Goal: Task Accomplishment & Management: Complete application form

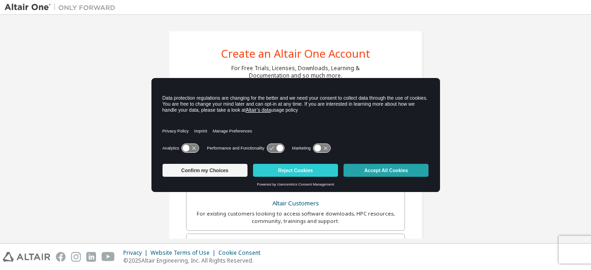
click at [404, 169] on button "Accept All Cookies" at bounding box center [385, 170] width 85 height 13
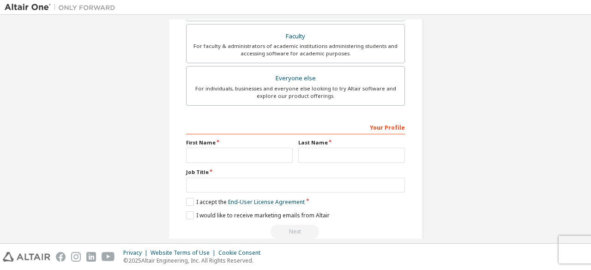
scroll to position [253, 0]
click at [188, 201] on label "I accept the End-User License Agreement" at bounding box center [245, 201] width 119 height 8
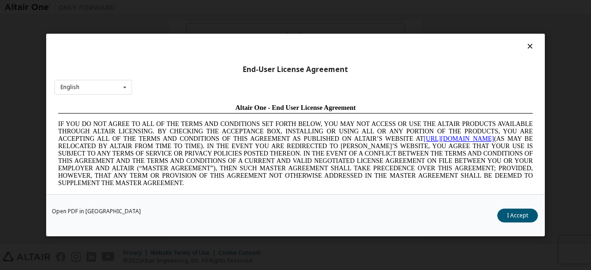
scroll to position [0, 0]
click at [108, 85] on div "English English Chinese French German Japanese Korean Portuguese" at bounding box center [93, 87] width 78 height 15
click at [525, 48] on icon at bounding box center [530, 46] width 10 height 8
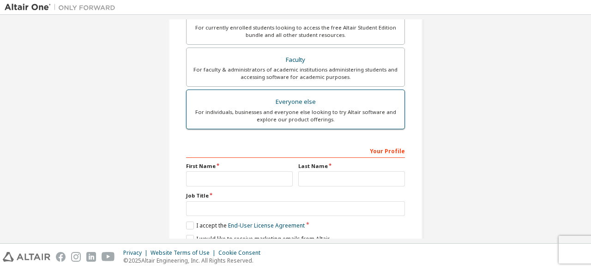
scroll to position [229, 0]
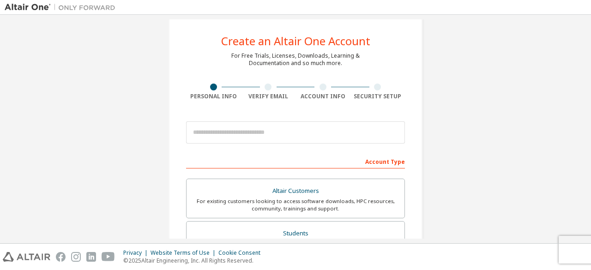
scroll to position [12, 0]
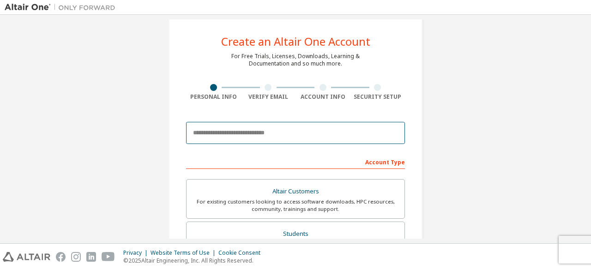
click at [239, 136] on input "email" at bounding box center [295, 133] width 219 height 22
type input "**********"
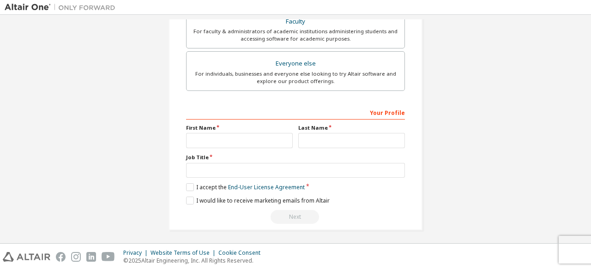
scroll to position [267, 0]
click at [188, 186] on label "I accept the End-User License Agreement" at bounding box center [245, 187] width 119 height 8
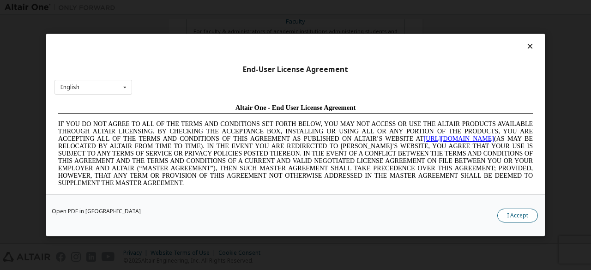
scroll to position [0, 0]
click at [511, 220] on button "I Accept" at bounding box center [517, 216] width 41 height 14
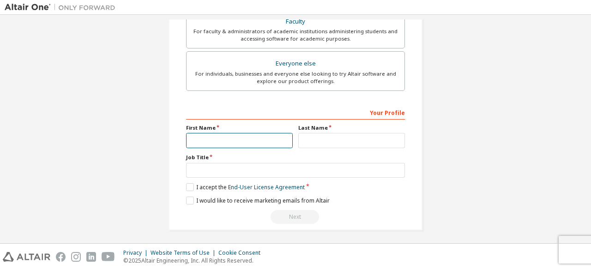
click at [237, 143] on input "text" at bounding box center [239, 140] width 107 height 15
type input "****"
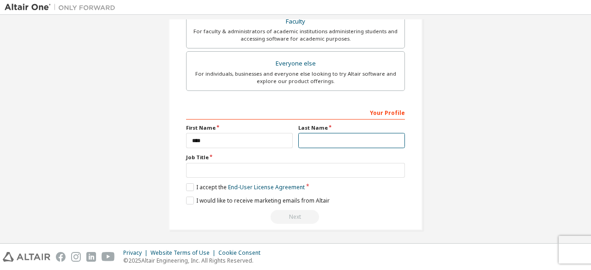
click at [316, 135] on input "text" at bounding box center [351, 140] width 107 height 15
type input "*"
type input "**"
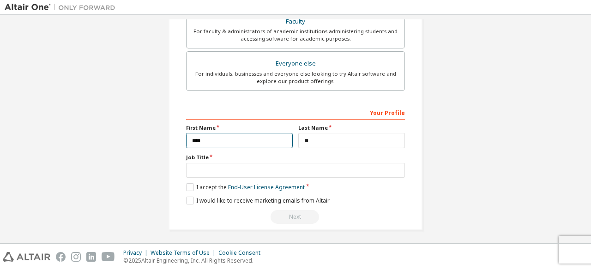
click at [192, 139] on input "****" at bounding box center [239, 140] width 107 height 15
type input "****"
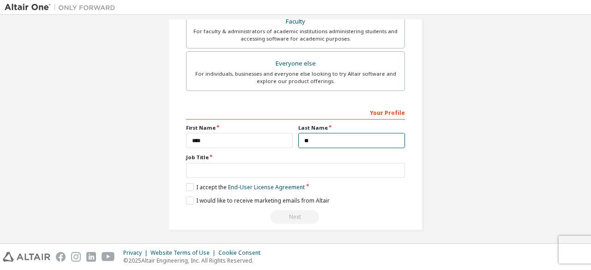
click at [309, 134] on input "**" at bounding box center [351, 140] width 107 height 15
type input "*********"
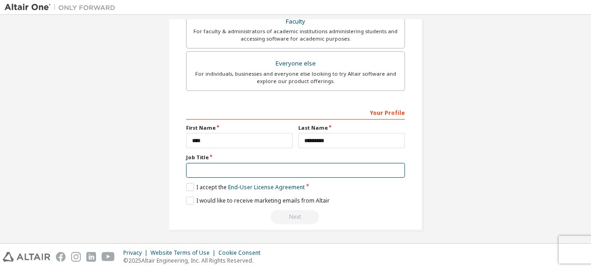
click at [258, 171] on input "text" at bounding box center [295, 170] width 219 height 15
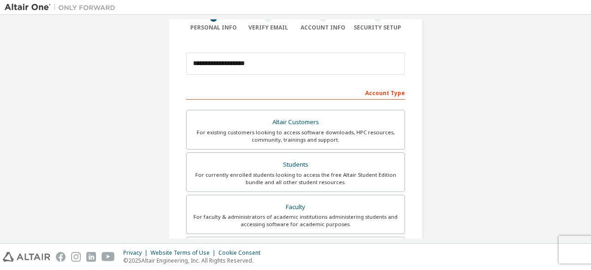
scroll to position [80, 0]
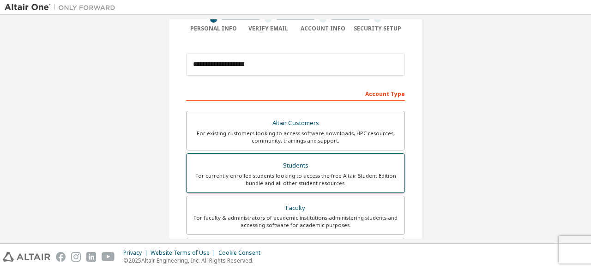
click at [273, 160] on div "Students" at bounding box center [295, 165] width 207 height 13
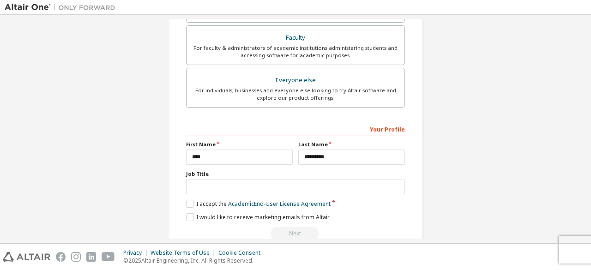
scroll to position [299, 0]
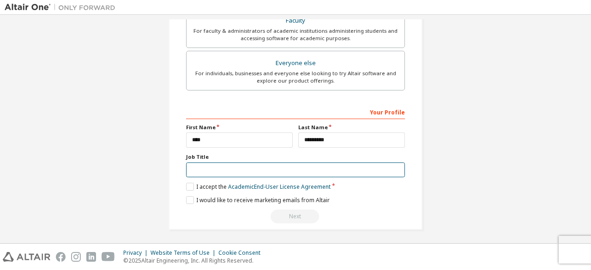
click at [311, 171] on input "text" at bounding box center [295, 169] width 219 height 15
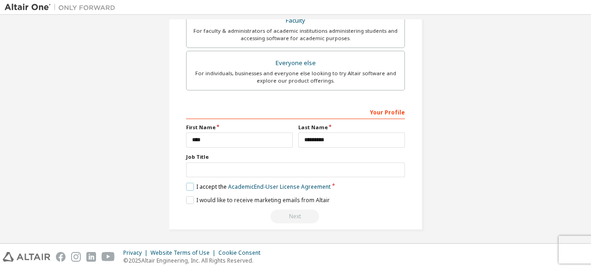
click at [186, 186] on label "I accept the Academic End-User License Agreement" at bounding box center [258, 187] width 144 height 8
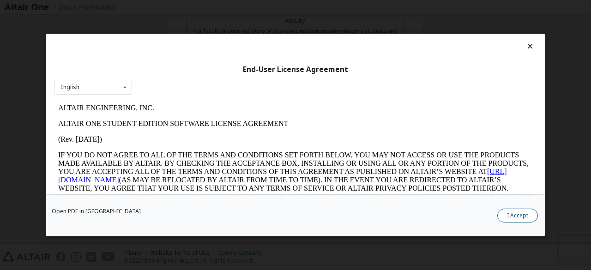
scroll to position [0, 0]
click at [515, 213] on button "I Accept" at bounding box center [517, 216] width 41 height 14
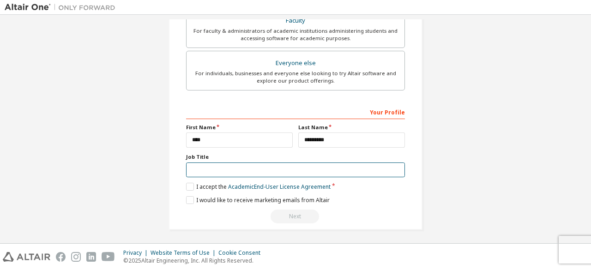
click at [255, 163] on input "text" at bounding box center [295, 169] width 219 height 15
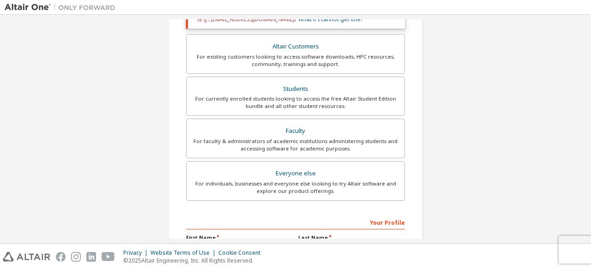
scroll to position [299, 0]
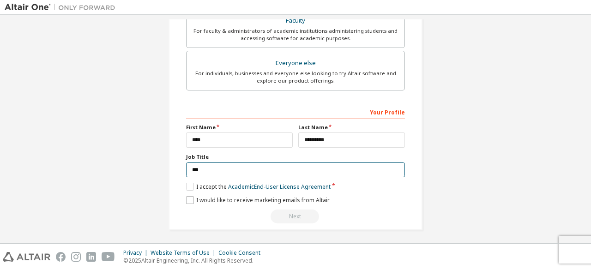
type input "***"
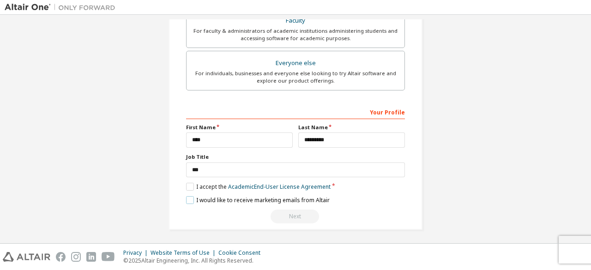
click at [190, 197] on label "I would like to receive marketing emails from Altair" at bounding box center [258, 200] width 144 height 8
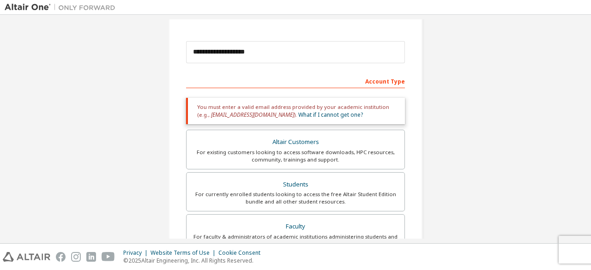
scroll to position [58, 0]
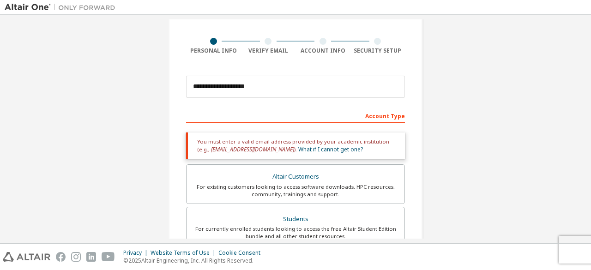
click at [278, 119] on div "Account Type" at bounding box center [295, 115] width 219 height 15
click at [378, 115] on div "Account Type" at bounding box center [295, 115] width 219 height 15
click at [311, 148] on link "What if I cannot get one?" at bounding box center [330, 149] width 65 height 8
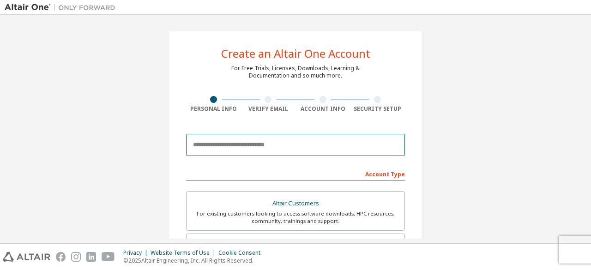
click at [234, 147] on input "email" at bounding box center [295, 145] width 219 height 22
type input "**********"
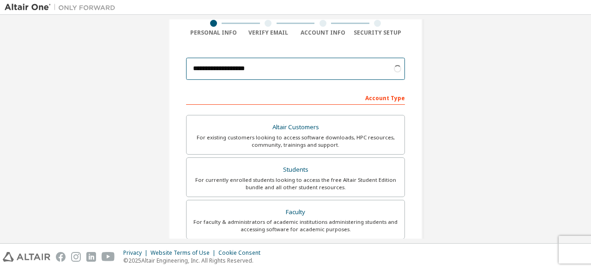
scroll to position [77, 0]
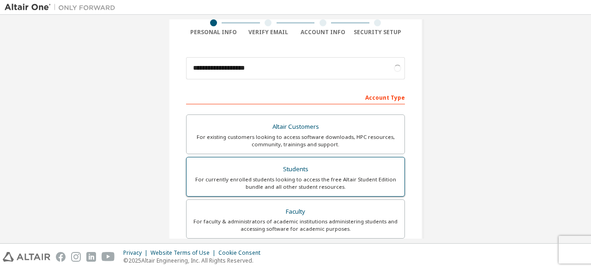
click at [333, 176] on div "For currently enrolled students looking to access the free Altair Student Editi…" at bounding box center [295, 183] width 207 height 15
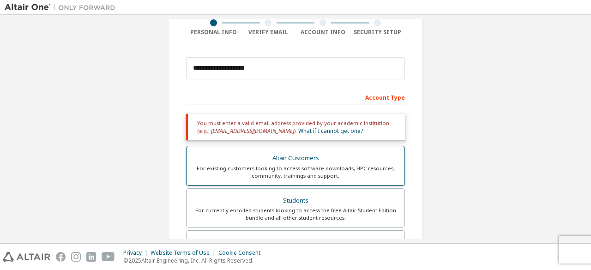
click at [303, 179] on div "For existing customers looking to access software downloads, HPC resources, com…" at bounding box center [295, 172] width 207 height 15
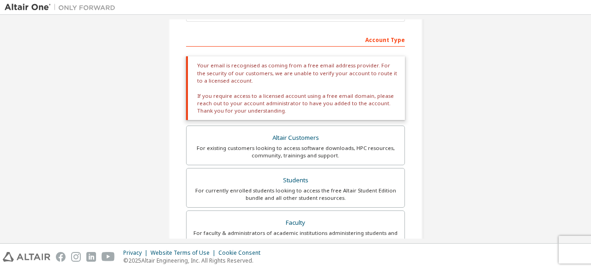
scroll to position [133, 0]
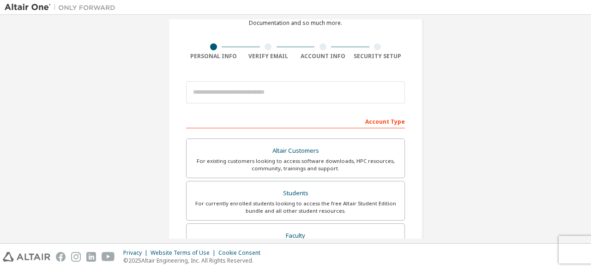
scroll to position [53, 0]
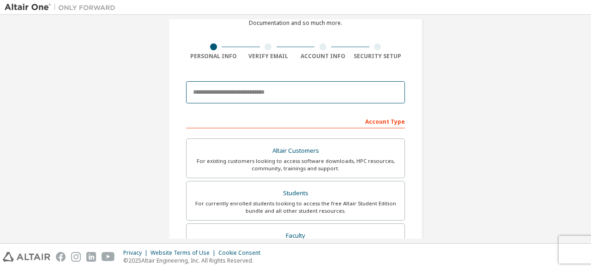
click at [204, 96] on input "email" at bounding box center [295, 92] width 219 height 22
type input "**********"
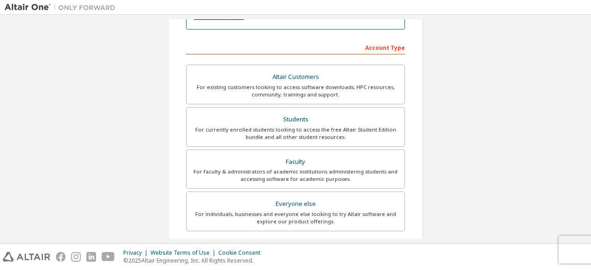
scroll to position [127, 0]
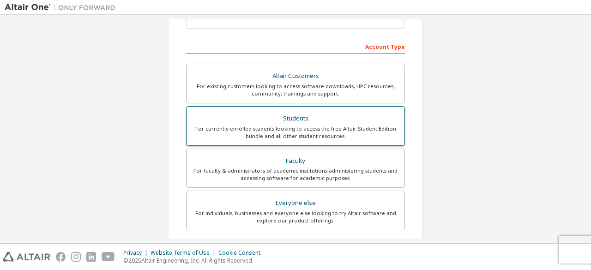
click at [336, 121] on div "Students" at bounding box center [295, 118] width 207 height 13
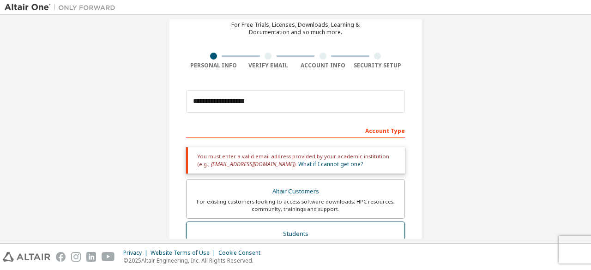
scroll to position [42, 0]
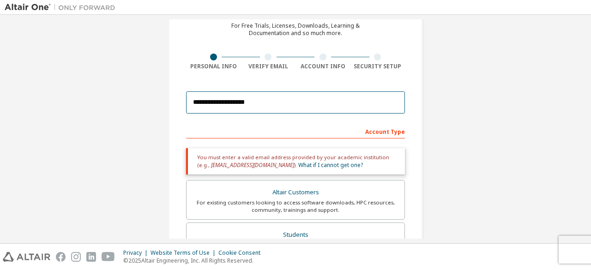
click at [318, 107] on input "**********" at bounding box center [295, 102] width 219 height 22
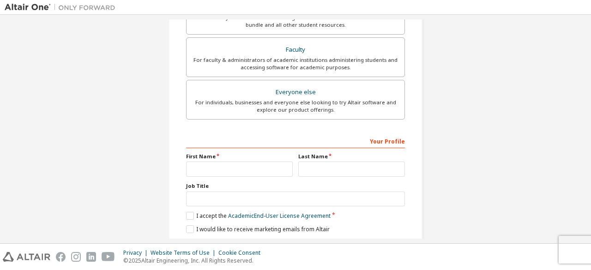
scroll to position [262, 0]
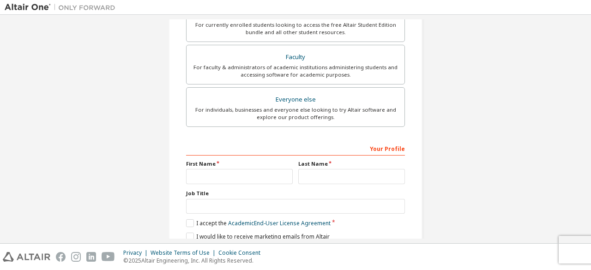
click at [318, 107] on div "For individuals, businesses and everyone else looking to try Altair software an…" at bounding box center [295, 113] width 207 height 15
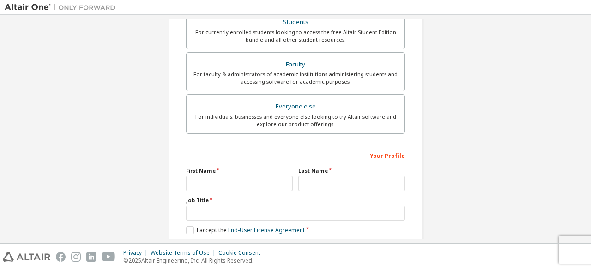
scroll to position [267, 0]
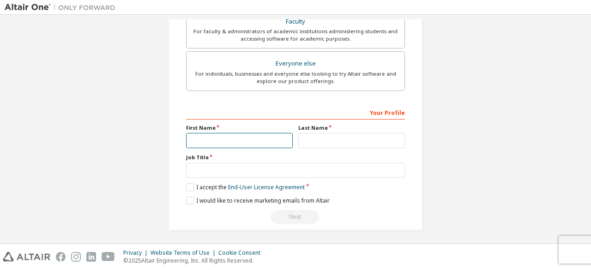
click at [258, 141] on input "text" at bounding box center [239, 140] width 107 height 15
type input "****"
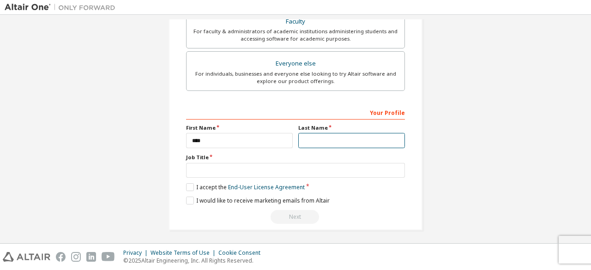
click at [315, 139] on input "text" at bounding box center [351, 140] width 107 height 15
type input "*********"
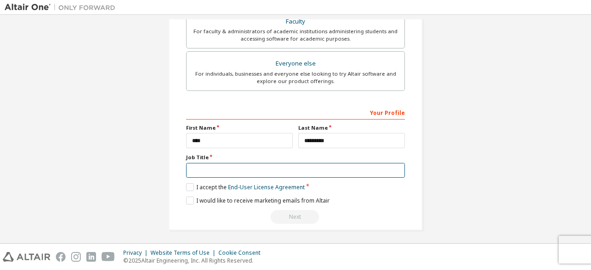
click at [296, 166] on input "text" at bounding box center [295, 170] width 219 height 15
type input "***"
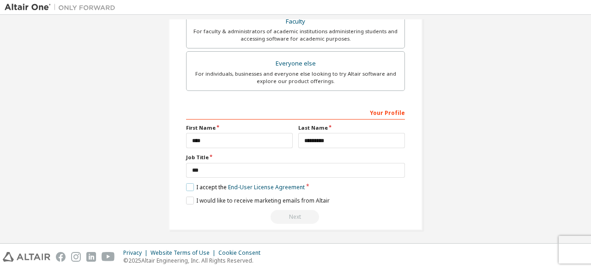
click at [188, 184] on label "I accept the End-User License Agreement" at bounding box center [245, 187] width 119 height 8
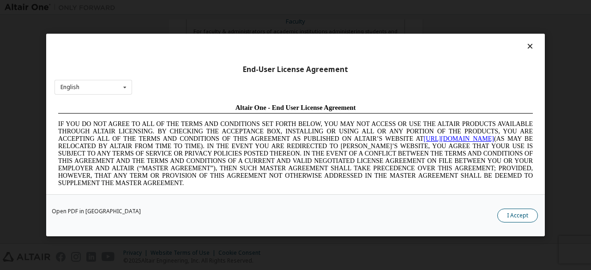
scroll to position [0, 0]
click at [522, 216] on button "I Accept" at bounding box center [517, 216] width 41 height 14
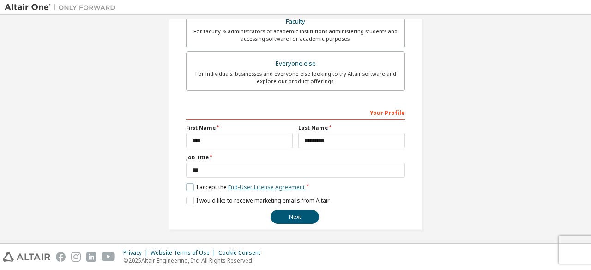
click at [268, 183] on link "End-User License Agreement" at bounding box center [266, 187] width 77 height 8
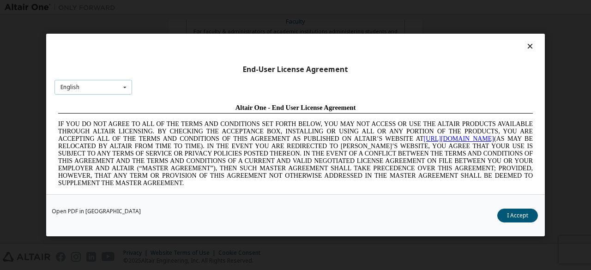
click at [104, 84] on div "English English Chinese French German Japanese Korean Portuguese" at bounding box center [93, 87] width 78 height 15
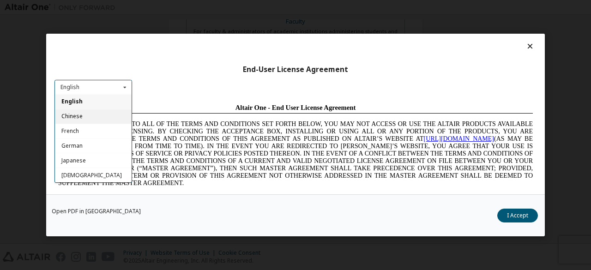
scroll to position [13, 0]
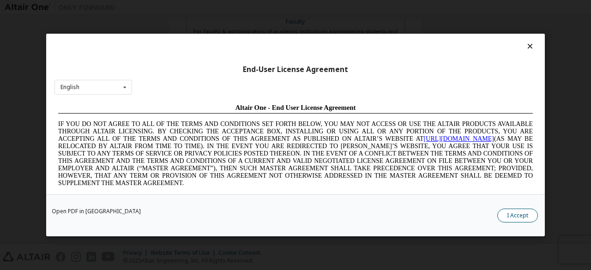
click at [511, 213] on button "I Accept" at bounding box center [517, 216] width 41 height 14
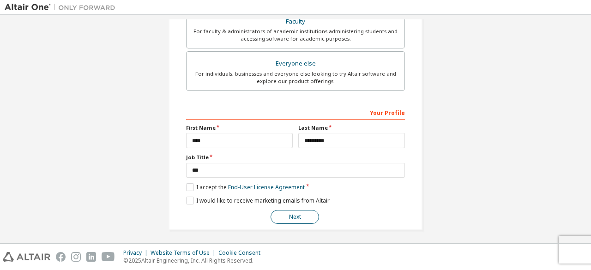
click at [300, 214] on button "Next" at bounding box center [294, 217] width 48 height 14
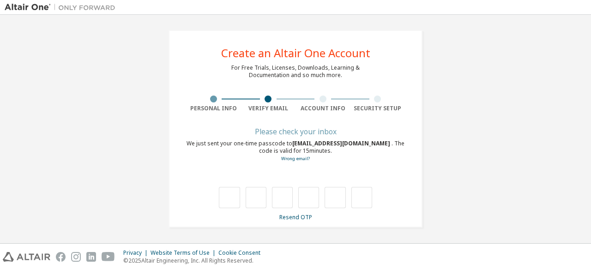
scroll to position [0, 0]
type input "*"
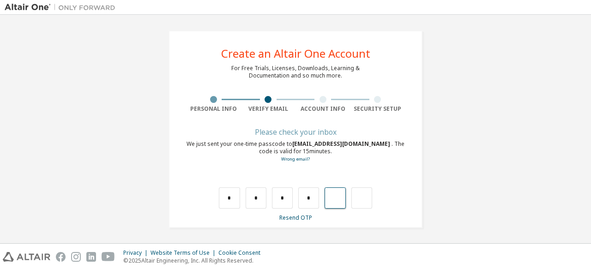
type input "*"
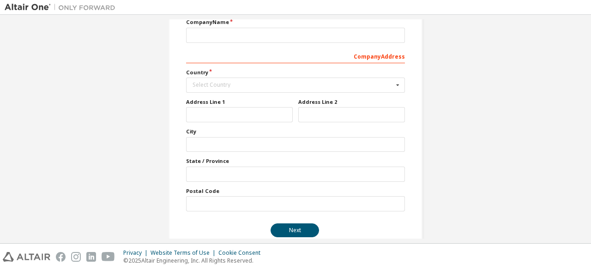
scroll to position [138, 0]
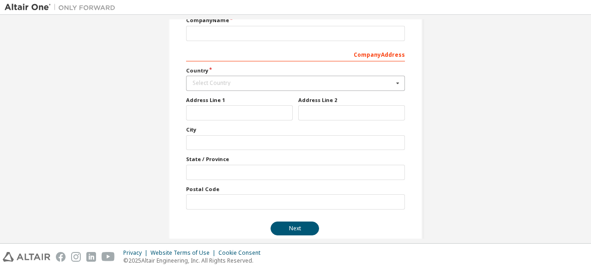
click at [278, 80] on div "Select Country" at bounding box center [292, 83] width 201 height 6
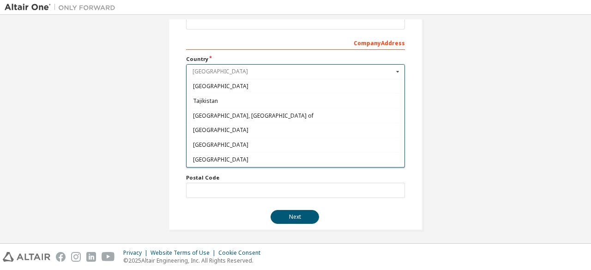
scroll to position [3058, 0]
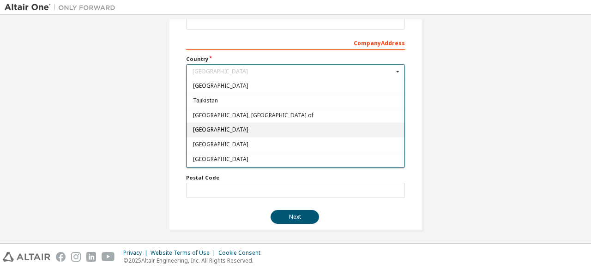
click at [297, 127] on span "Thailand" at bounding box center [295, 130] width 205 height 6
type input "***"
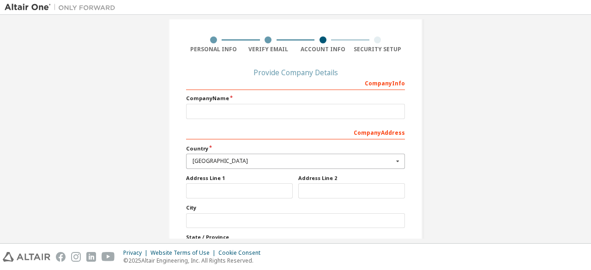
scroll to position [56, 0]
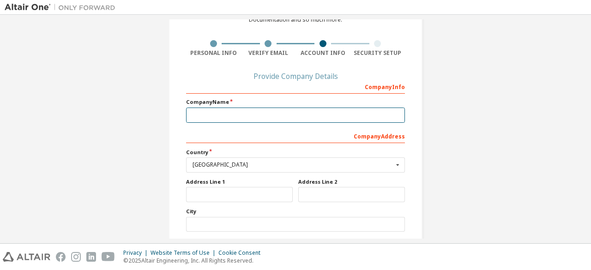
click at [291, 115] on input "text" at bounding box center [295, 115] width 219 height 15
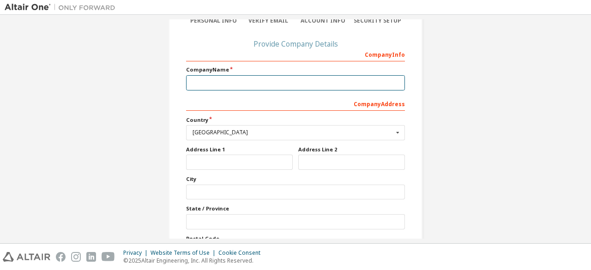
scroll to position [0, 0]
